Goal: Task Accomplishment & Management: Complete application form

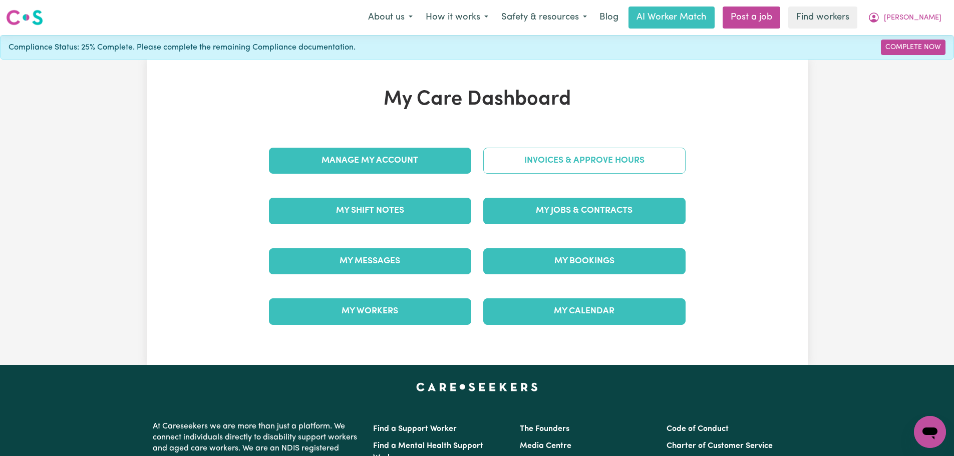
click at [522, 165] on link "Invoices & Approve Hours" at bounding box center [584, 161] width 202 height 26
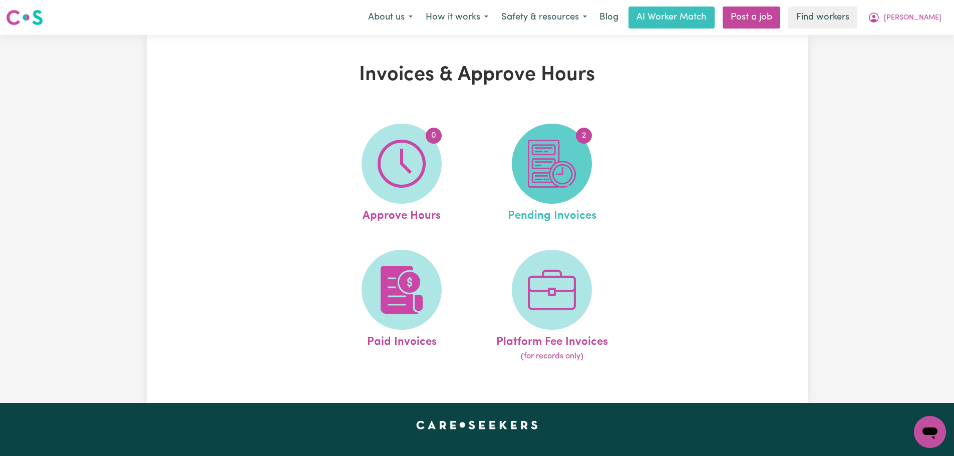
click at [542, 168] on img at bounding box center [552, 164] width 48 height 48
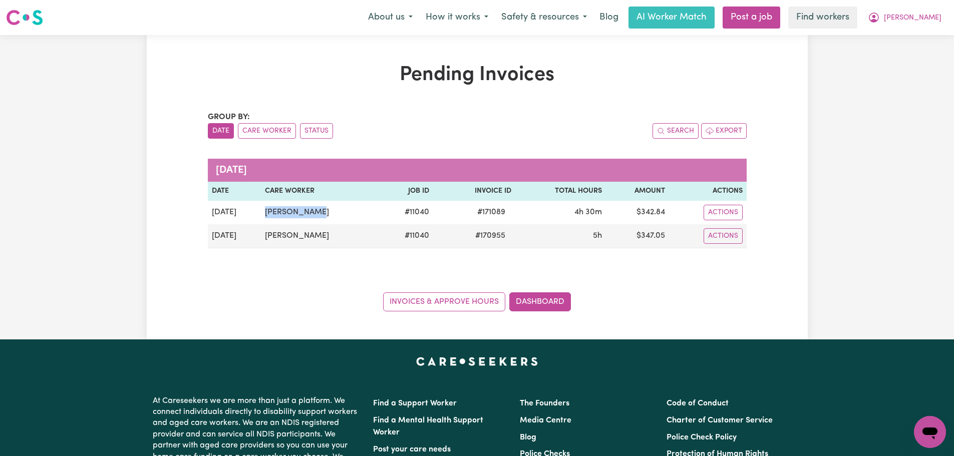
copy td "[PERSON_NAME]"
drag, startPoint x: 322, startPoint y: 212, endPoint x: 328, endPoint y: 170, distance: 42.6
click at [266, 208] on td "[PERSON_NAME]" at bounding box center [320, 213] width 119 height 24
click at [880, 16] on icon "My Account" at bounding box center [874, 18] width 12 height 12
drag, startPoint x: 914, startPoint y: 27, endPoint x: 914, endPoint y: 33, distance: 6.0
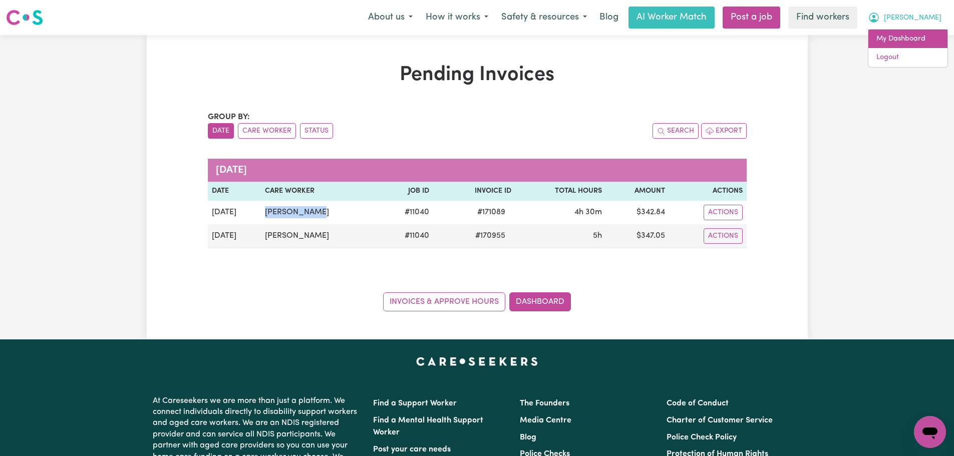
click at [914, 33] on link "My Dashboard" at bounding box center [907, 39] width 79 height 19
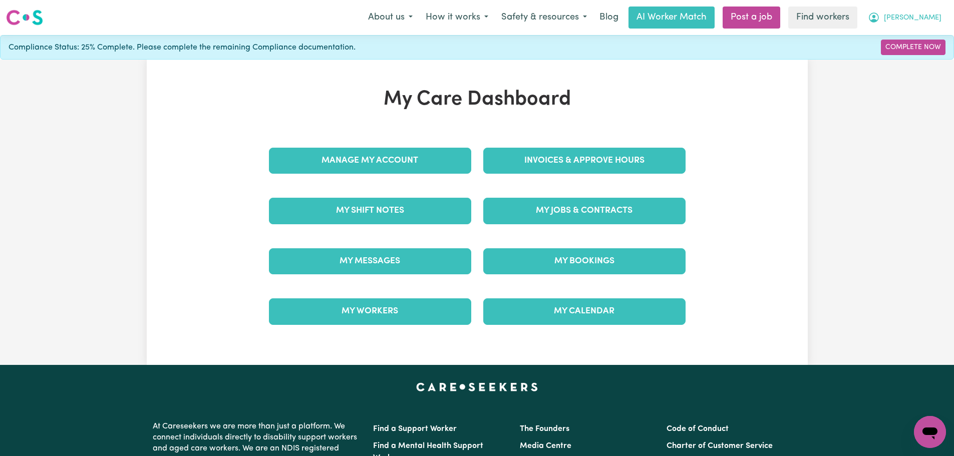
click at [928, 7] on button "[PERSON_NAME]" at bounding box center [904, 17] width 87 height 21
click at [918, 37] on link "My Dashboard" at bounding box center [907, 39] width 79 height 19
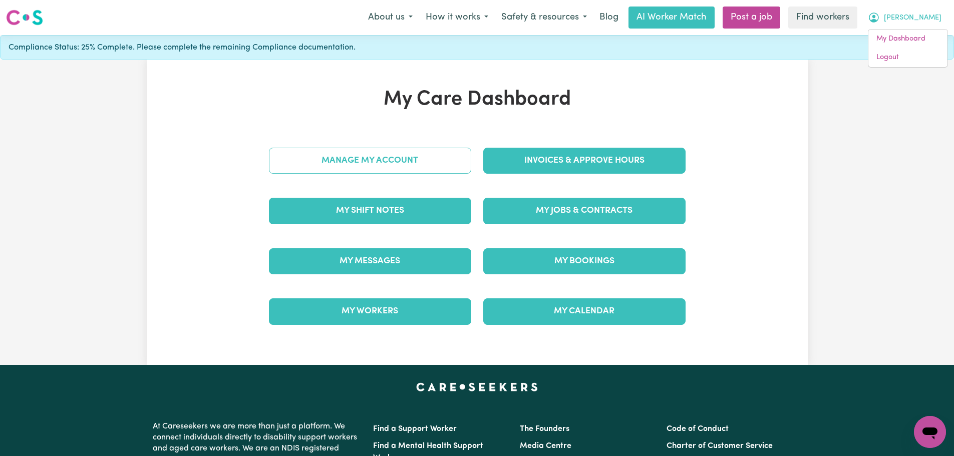
click at [356, 168] on link "Manage My Account" at bounding box center [370, 161] width 202 height 26
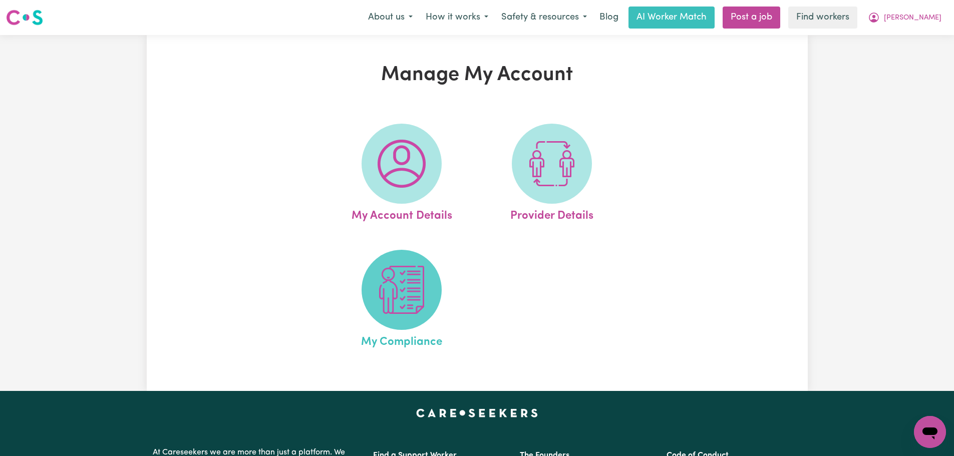
click at [411, 285] on img at bounding box center [401, 290] width 48 height 48
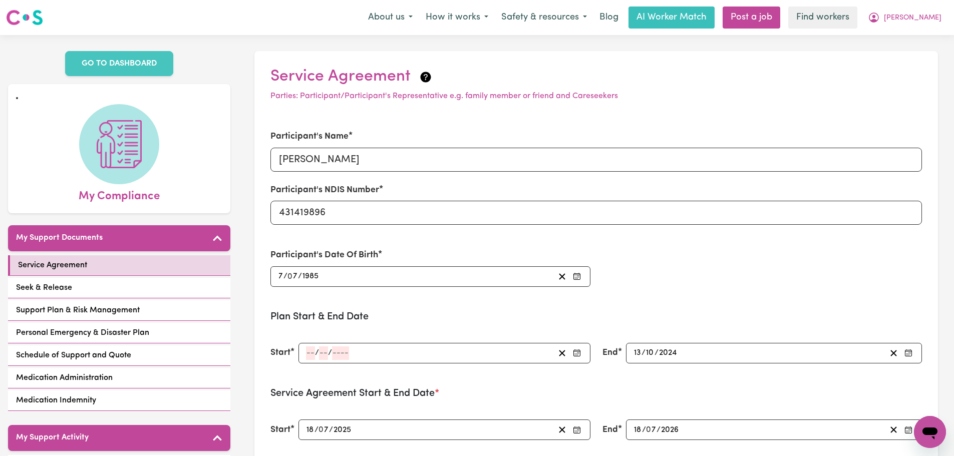
scroll to position [350, 0]
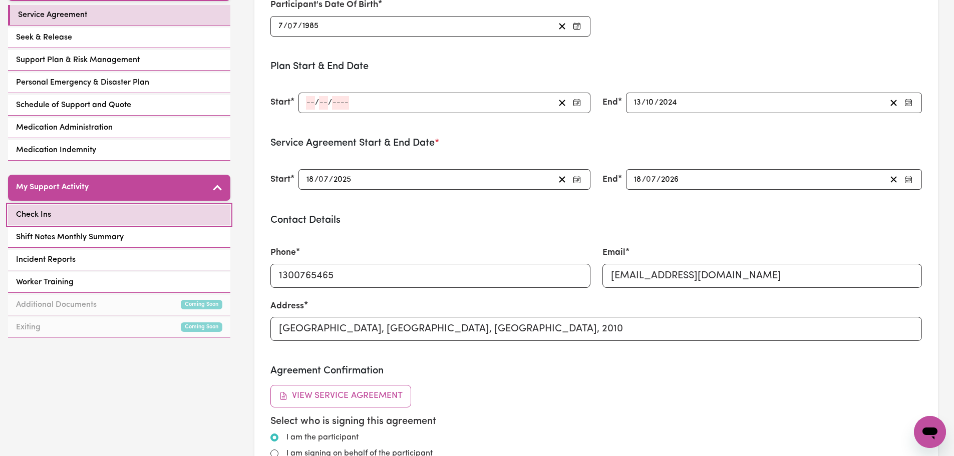
click at [106, 205] on link "Check Ins" at bounding box center [119, 215] width 222 height 21
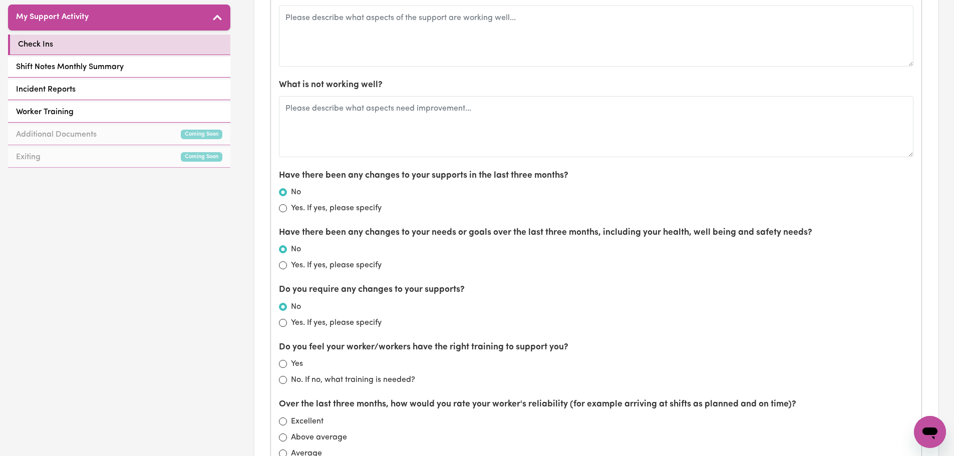
scroll to position [401, 0]
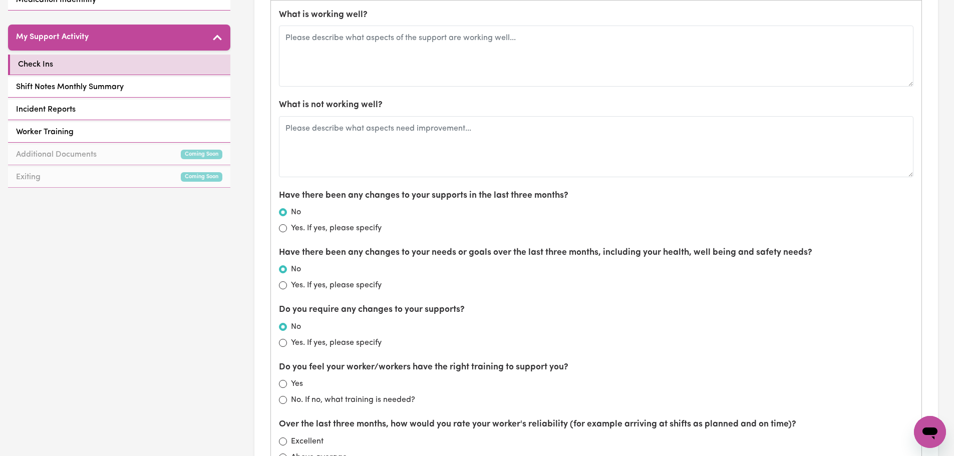
click at [504, 204] on div "Have there been any changes to your supports in the last three months? No Yes. …" at bounding box center [596, 211] width 634 height 45
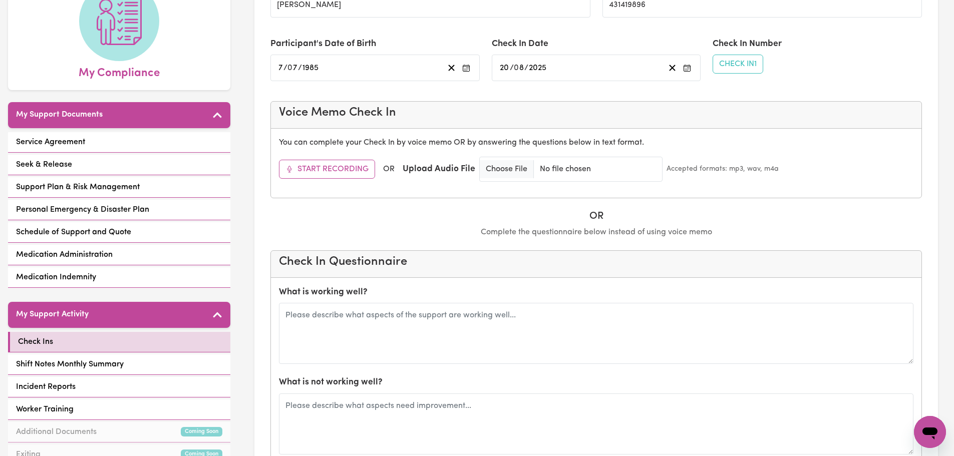
scroll to position [0, 0]
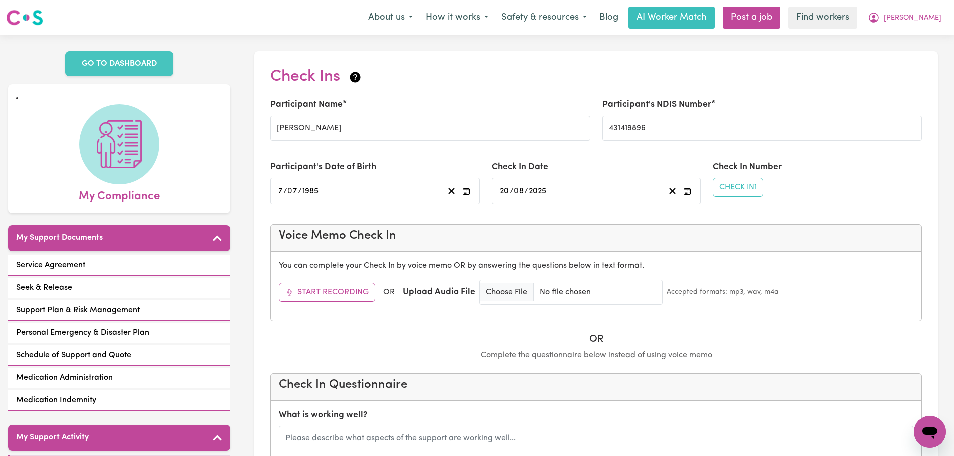
click at [412, 73] on div "Check Ins" at bounding box center [595, 78] width 651 height 23
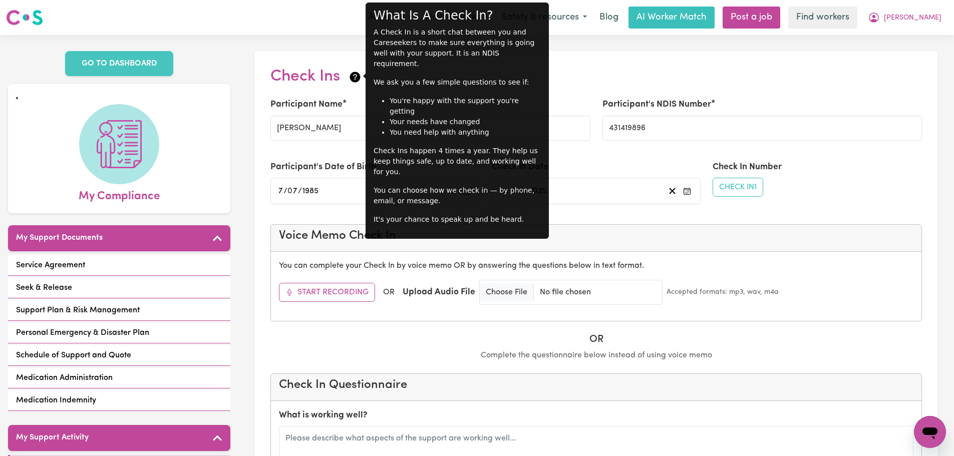
click at [345, 72] on h2 "Check Ins" at bounding box center [316, 76] width 92 height 19
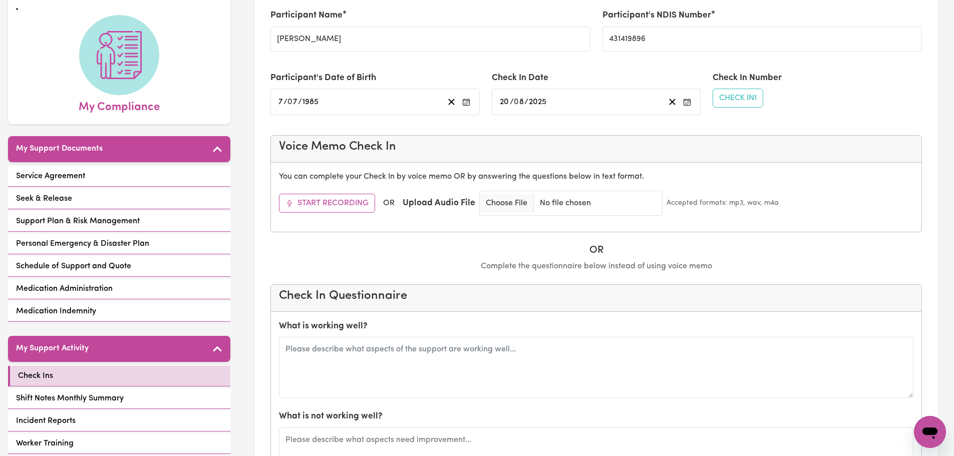
scroll to position [200, 0]
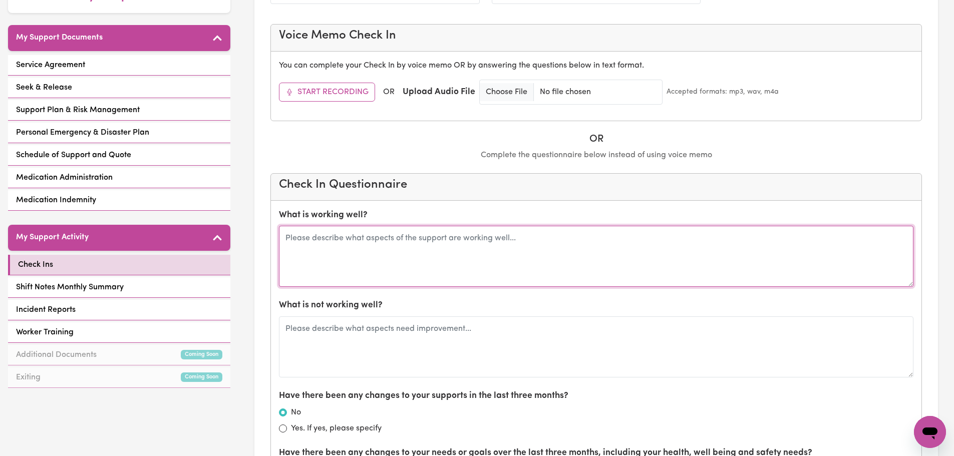
click at [406, 261] on textarea at bounding box center [596, 256] width 634 height 61
click at [608, 242] on textarea "Supports with Chad are going well, and he has been supportive in helping Murray…" at bounding box center [596, 256] width 634 height 61
click at [630, 238] on textarea "Support with Chad is going well, and he has been supportive in helping Murray g…" at bounding box center [596, 256] width 634 height 61
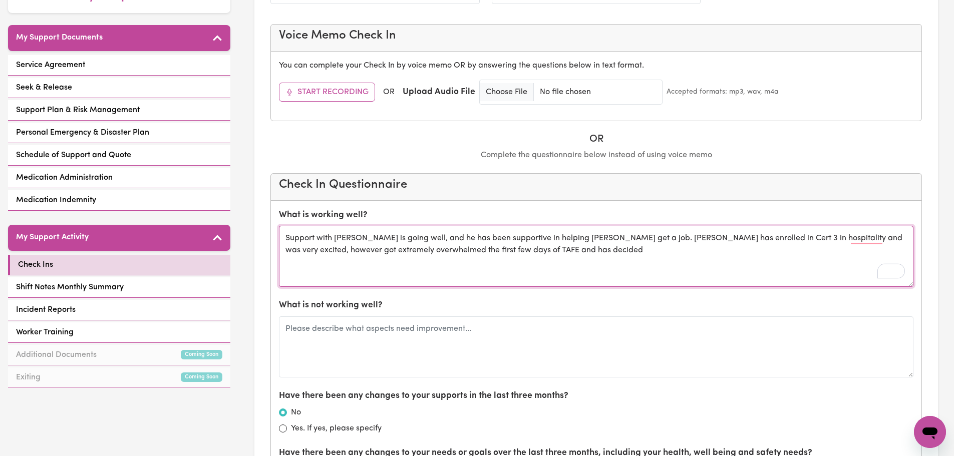
click at [550, 255] on textarea "Support with Chad is going well, and he has been supportive in helping Murray g…" at bounding box center [596, 256] width 634 height 61
click at [871, 256] on textarea "Support with Chad is going well, and he has been supportive in helping Murray g…" at bounding box center [596, 256] width 634 height 61
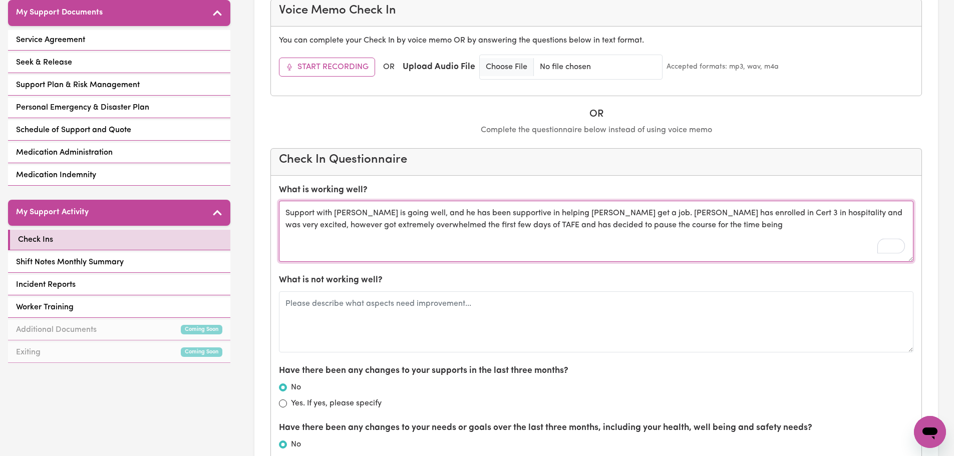
scroll to position [250, 0]
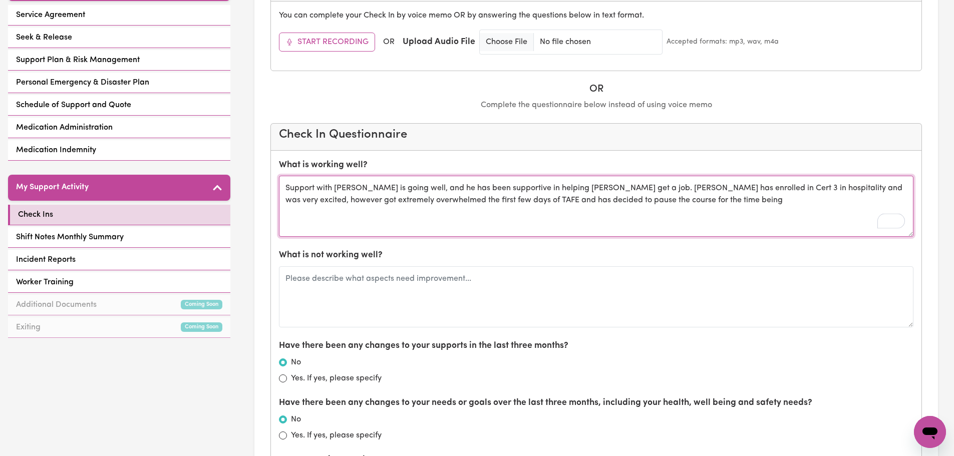
type textarea "Support with Chad is going well, and he has been supportive in helping Murray g…"
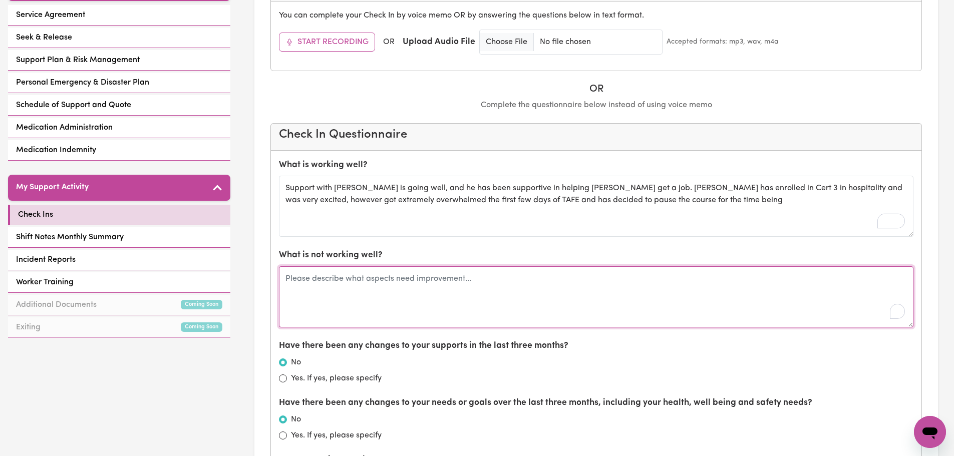
click at [361, 278] on textarea "To enrich screen reader interactions, please activate Accessibility in Grammarl…" at bounding box center [596, 296] width 634 height 61
type textarea "Finidn git hard to get a job"
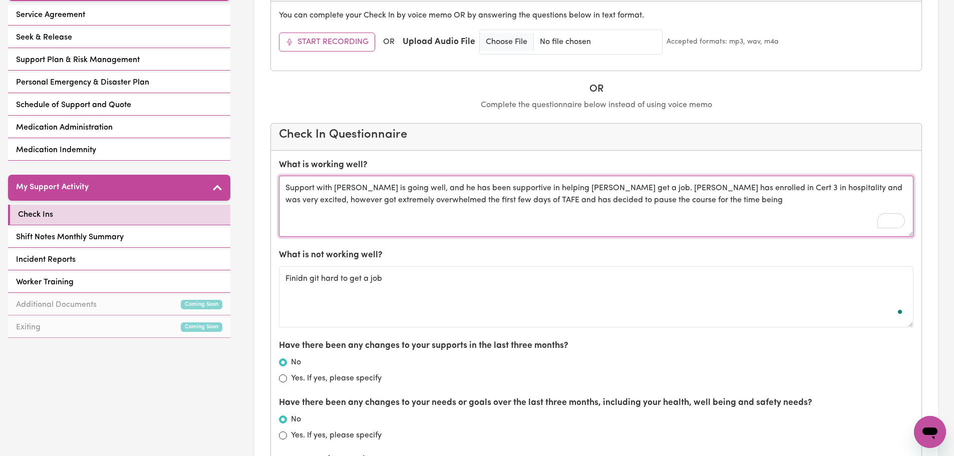
click at [697, 207] on textarea "Support with Chad is going well, and he has been supportive in helping Murray g…" at bounding box center [596, 206] width 634 height 61
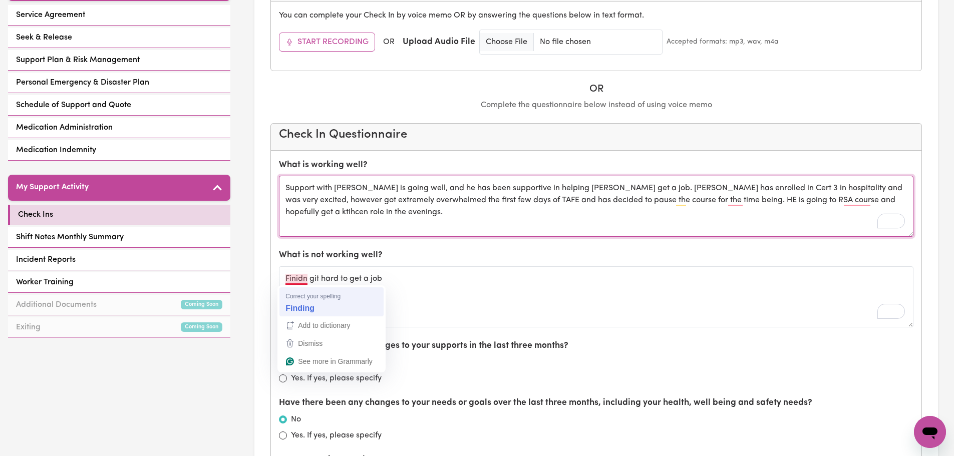
type textarea "Support with [PERSON_NAME] is going well, and he has been supportive in helping…"
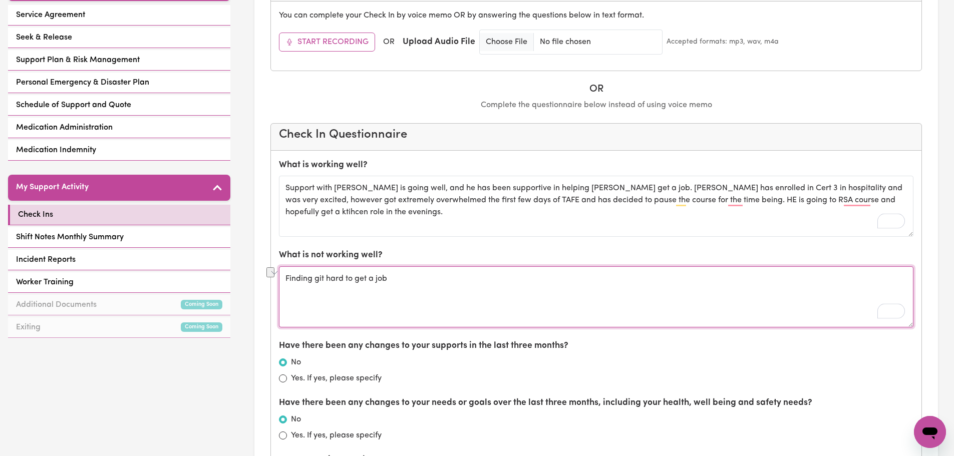
drag, startPoint x: 400, startPoint y: 280, endPoint x: 282, endPoint y: 280, distance: 117.6
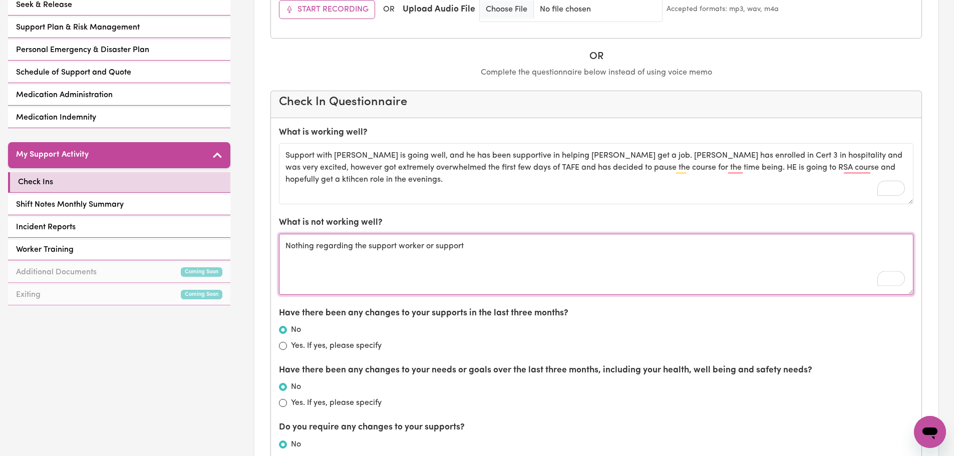
scroll to position [300, 0]
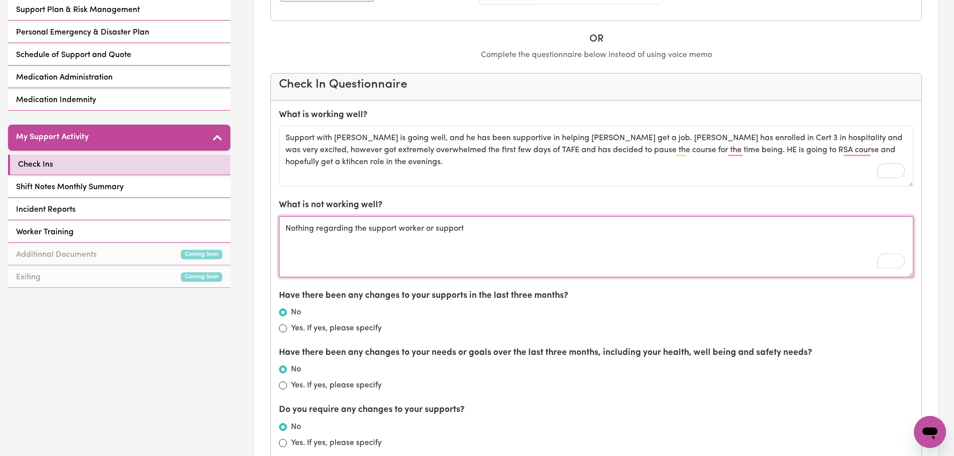
type textarea "Nothing regarding the support worker or support"
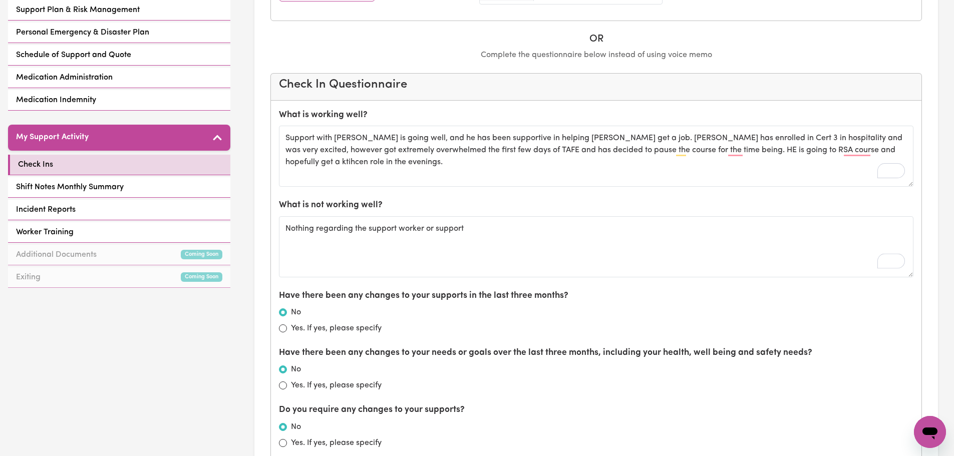
click at [316, 386] on label "Yes. If yes, please specify" at bounding box center [336, 385] width 91 height 12
click at [287, 386] on input "Yes. If yes, please specify" at bounding box center [283, 385] width 8 height 8
radio input "true"
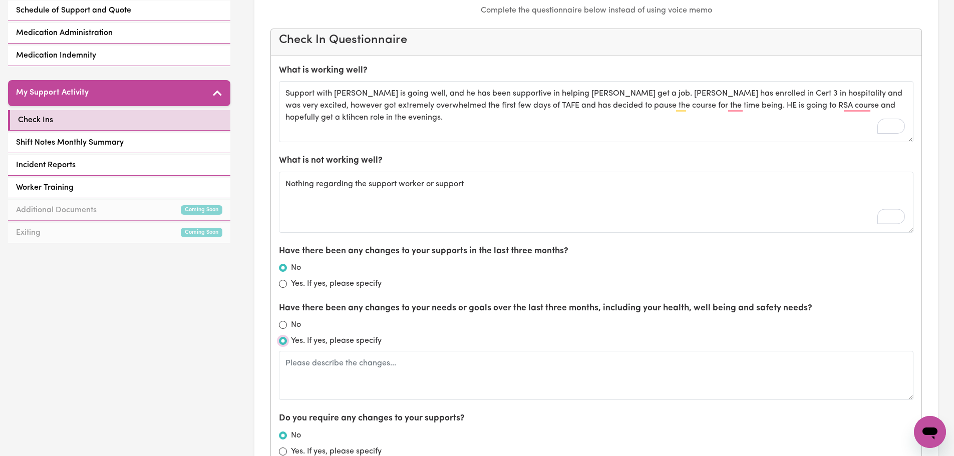
scroll to position [401, 0]
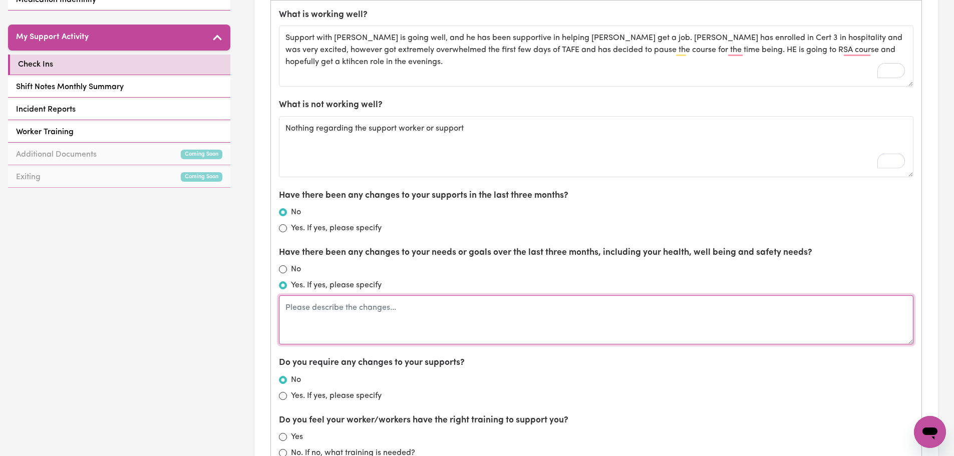
click at [313, 314] on textarea at bounding box center [596, 319] width 634 height 49
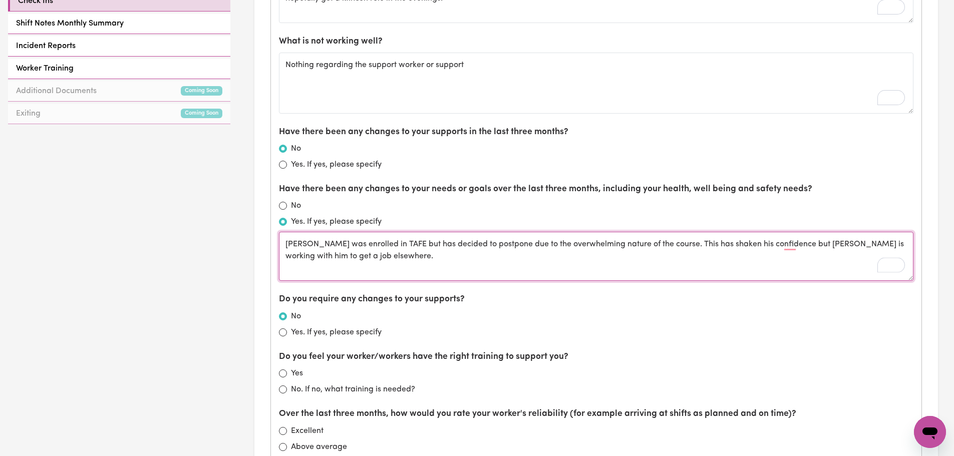
scroll to position [501, 0]
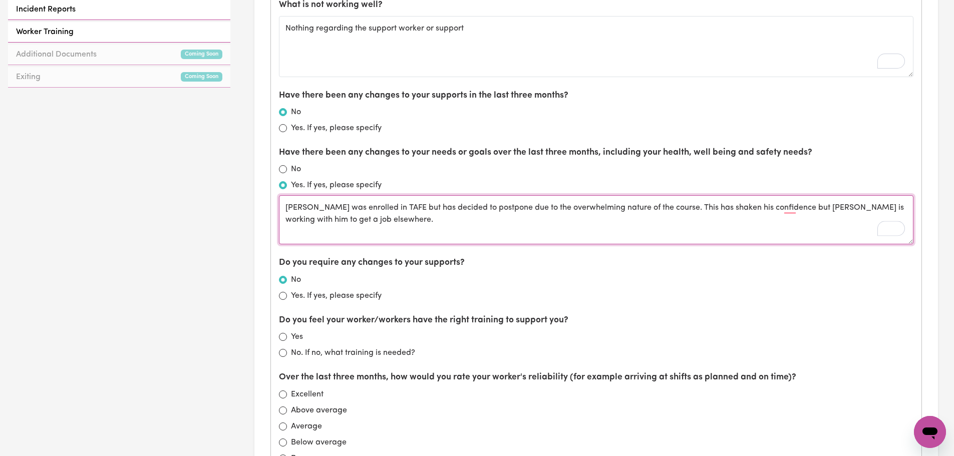
type textarea "[PERSON_NAME] was enrolled in TAFE but has decided to postpone due to the overw…"
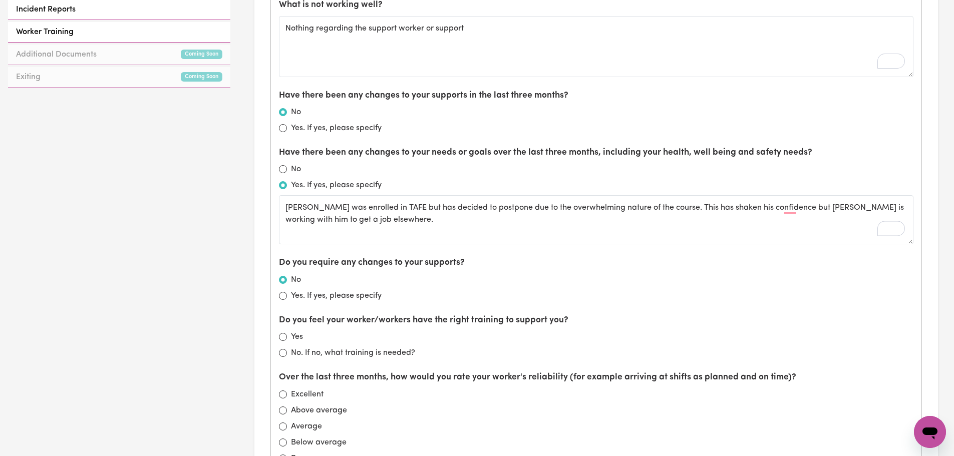
click at [295, 338] on label "Yes" at bounding box center [297, 337] width 12 height 12
click at [287, 338] on input "Yes" at bounding box center [283, 337] width 8 height 8
radio input "true"
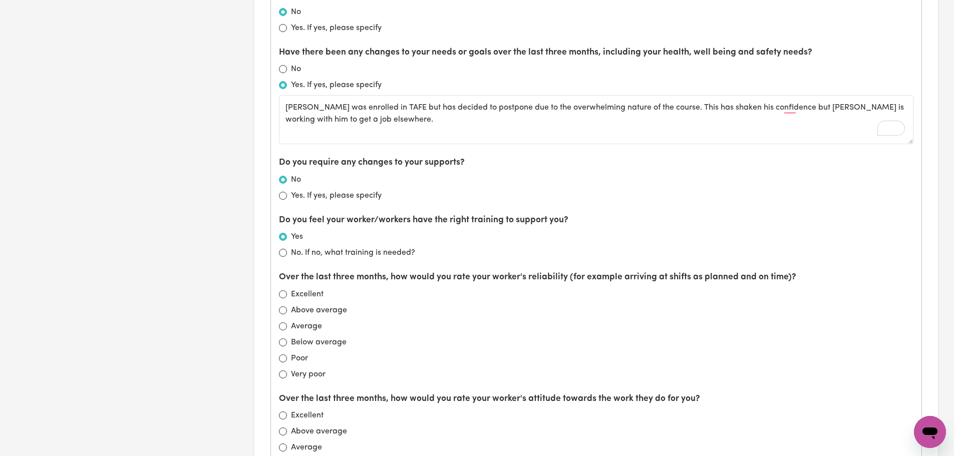
click at [295, 311] on label "Above average" at bounding box center [319, 310] width 56 height 12
click at [287, 311] on input "Above average" at bounding box center [283, 310] width 8 height 8
radio input "true"
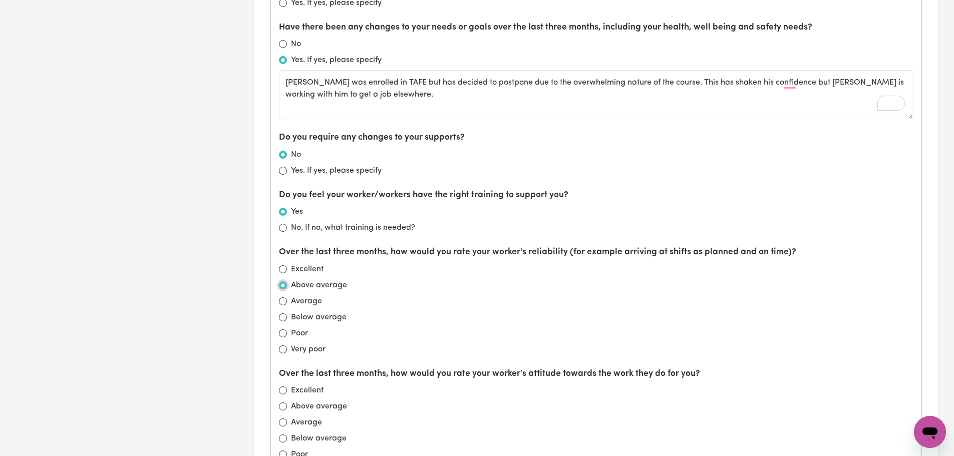
scroll to position [651, 0]
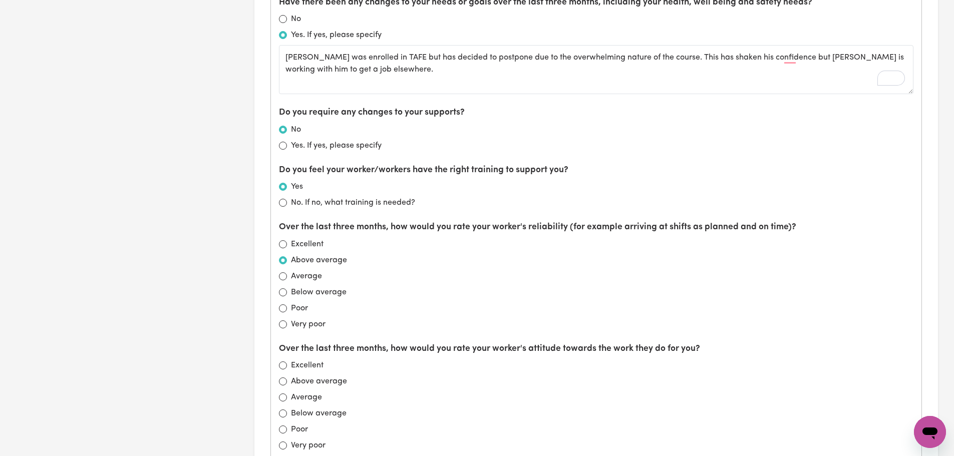
click at [311, 379] on label "Above average" at bounding box center [319, 381] width 56 height 12
click at [287, 379] on input "Above average" at bounding box center [283, 381] width 8 height 8
radio input "true"
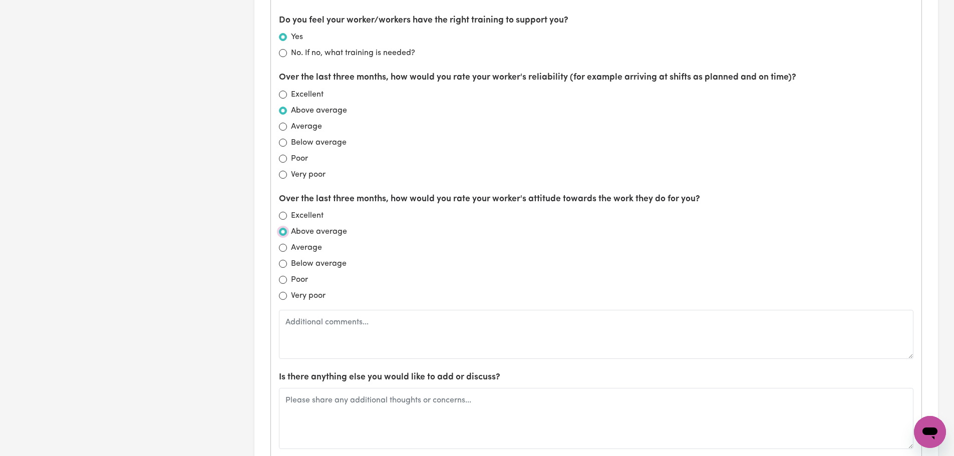
scroll to position [801, 0]
click at [281, 96] on input "Excellent" at bounding box center [283, 94] width 8 height 8
radio input "true"
click at [280, 216] on input "Excellent" at bounding box center [283, 215] width 8 height 8
radio input "true"
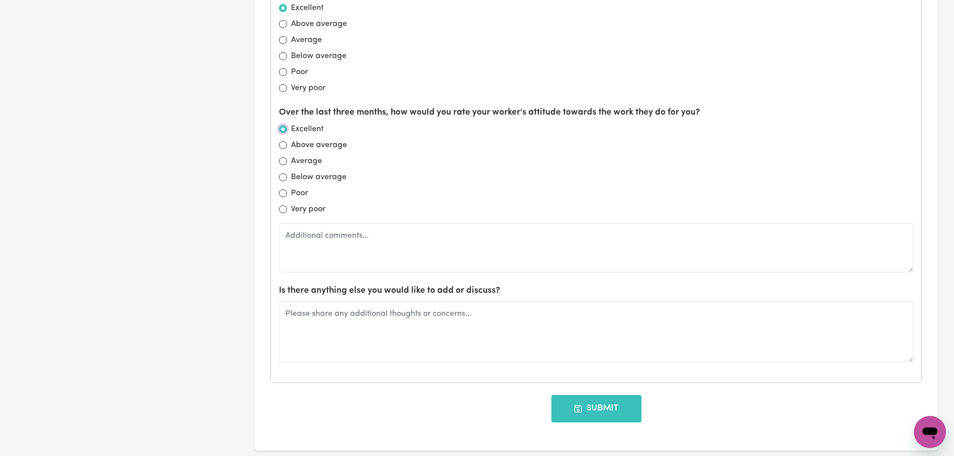
scroll to position [951, 0]
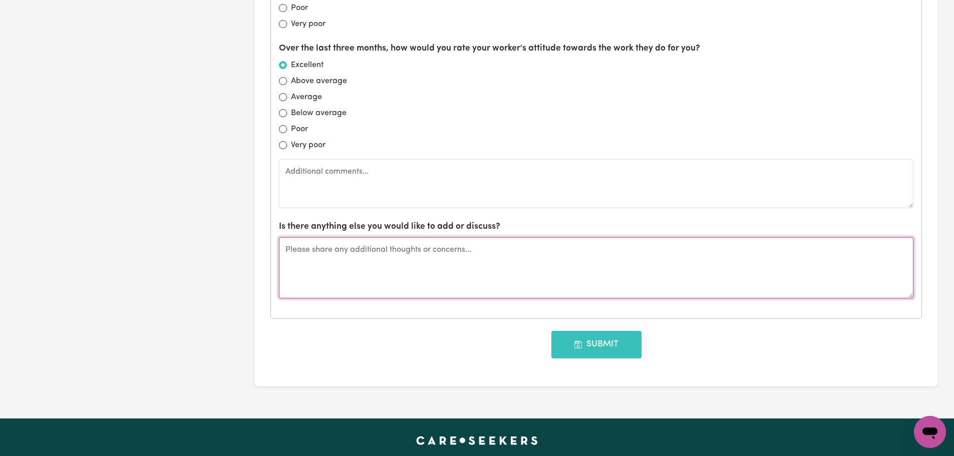
click at [426, 259] on textarea at bounding box center [596, 267] width 634 height 61
type textarea "I"
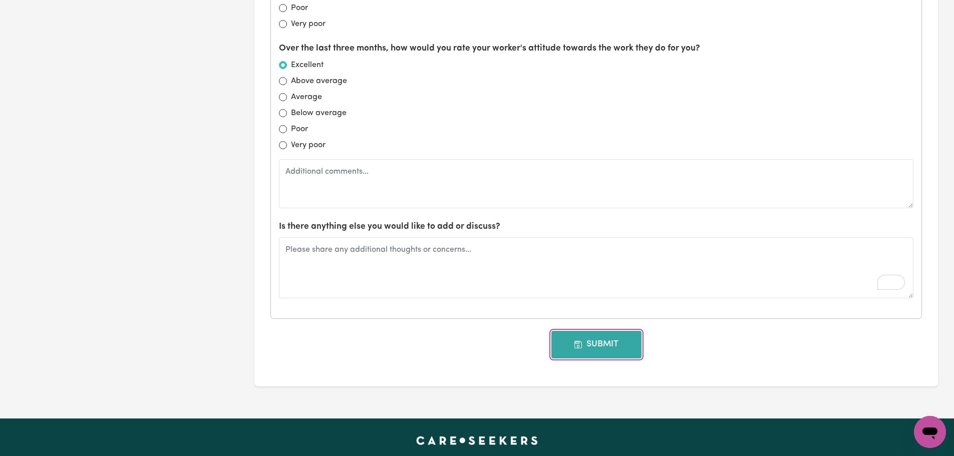
click at [605, 353] on button "Submit" at bounding box center [596, 344] width 90 height 27
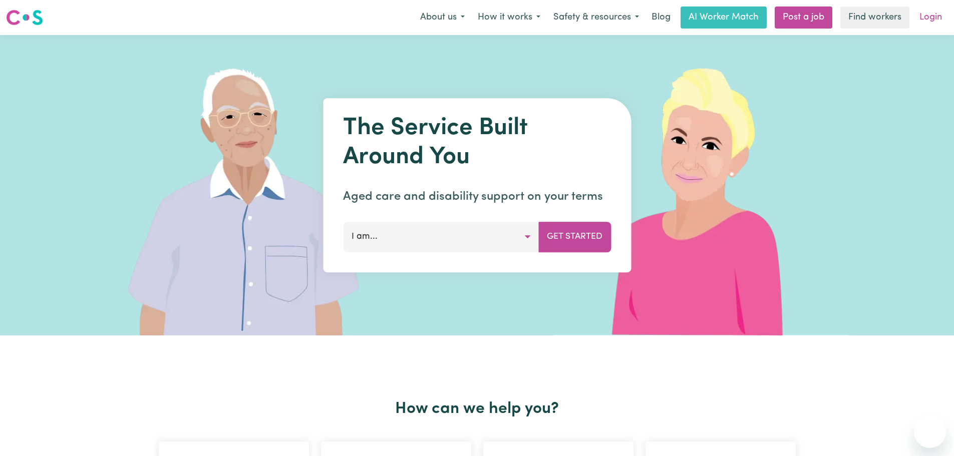
click at [938, 16] on link "Login" at bounding box center [930, 18] width 35 height 22
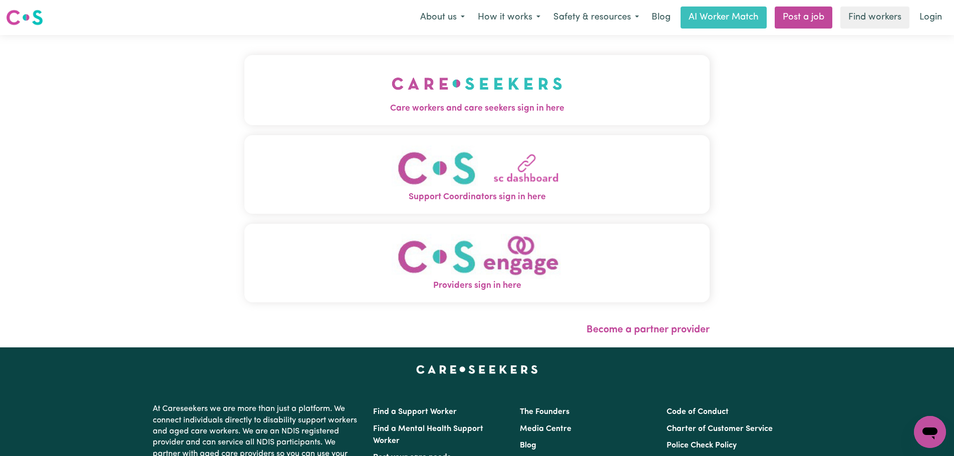
click at [388, 120] on button "Care workers and care seekers sign in here" at bounding box center [476, 90] width 465 height 70
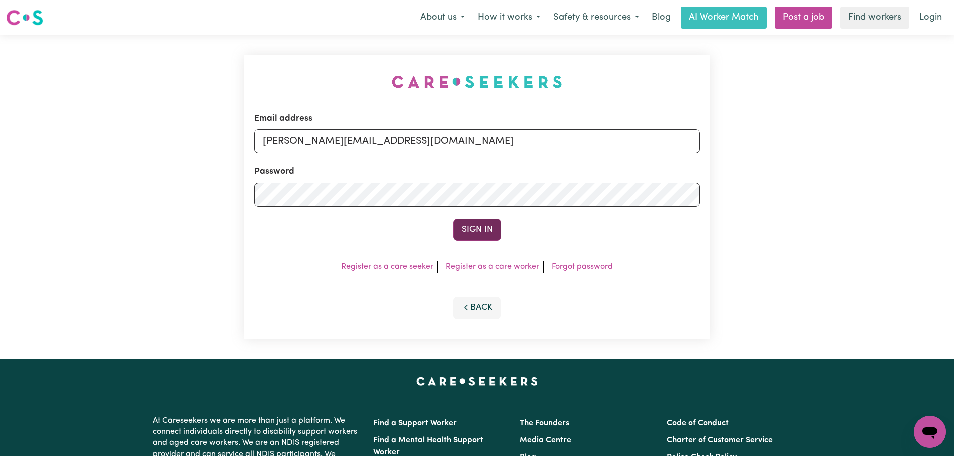
click at [477, 233] on button "Sign In" at bounding box center [477, 230] width 48 height 22
